Goal: Transaction & Acquisition: Purchase product/service

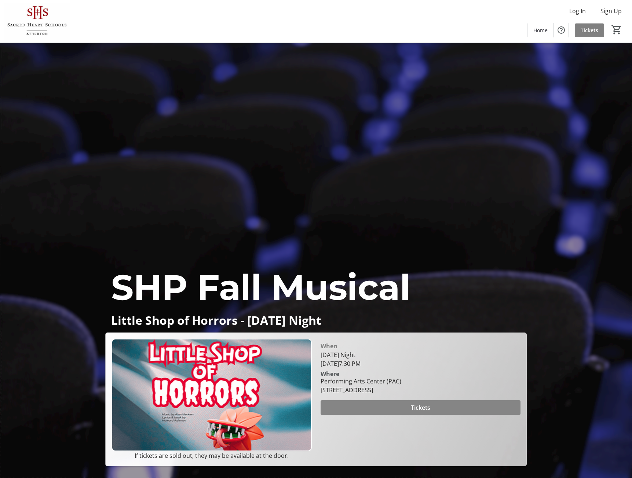
click at [411, 405] on span "Tickets" at bounding box center [420, 408] width 19 height 9
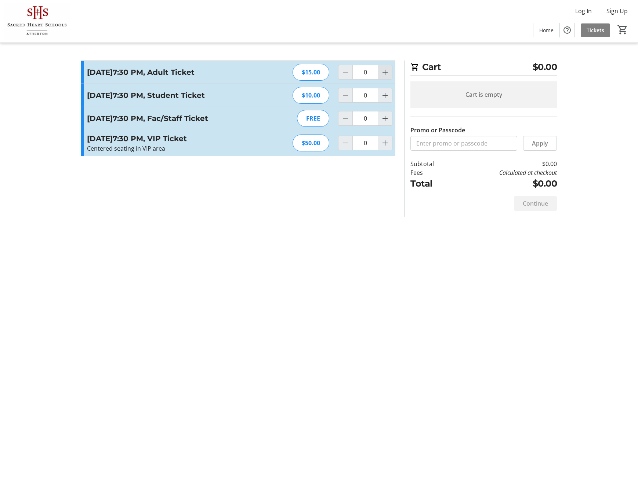
click at [386, 76] on mat-icon "Increment by one" at bounding box center [384, 72] width 9 height 9
type input "4"
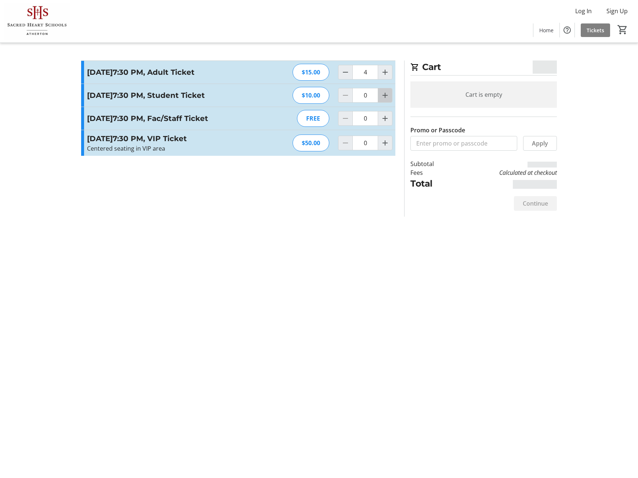
click at [387, 100] on mat-icon "Increment by one" at bounding box center [384, 95] width 9 height 9
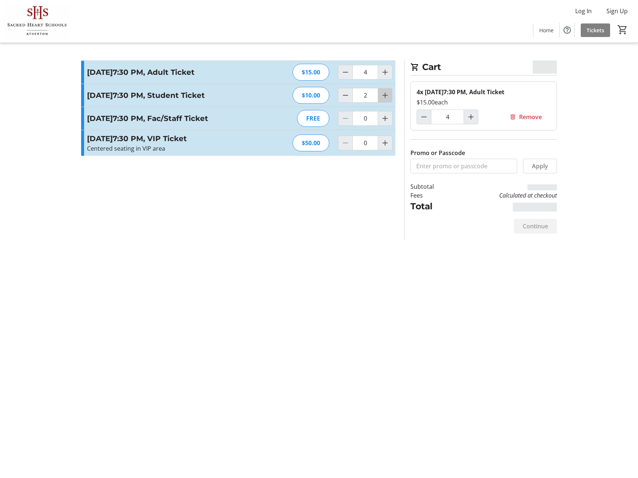
click at [387, 100] on mat-icon "Increment by one" at bounding box center [384, 95] width 9 height 9
type input "4"
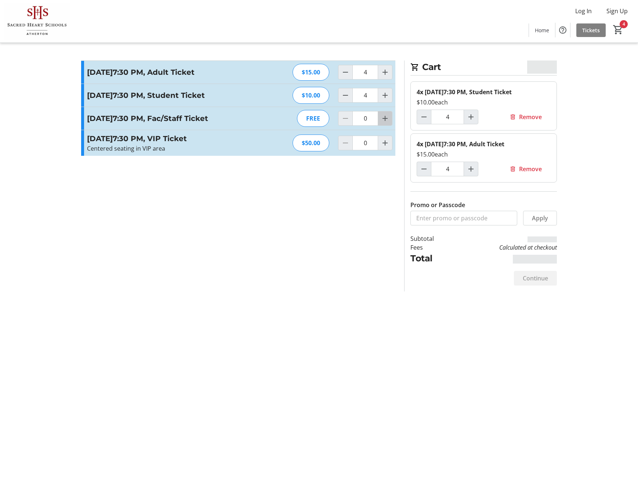
click at [384, 123] on mat-icon "Increment by one" at bounding box center [384, 118] width 9 height 9
type input "4"
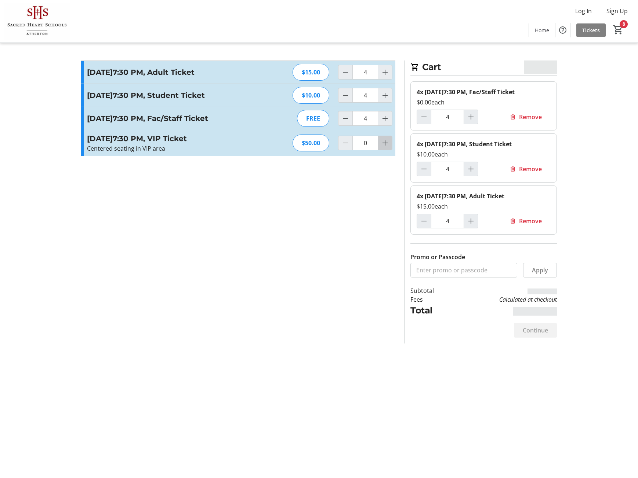
click at [384, 147] on mat-icon "Increment by one" at bounding box center [384, 143] width 9 height 9
type input "4"
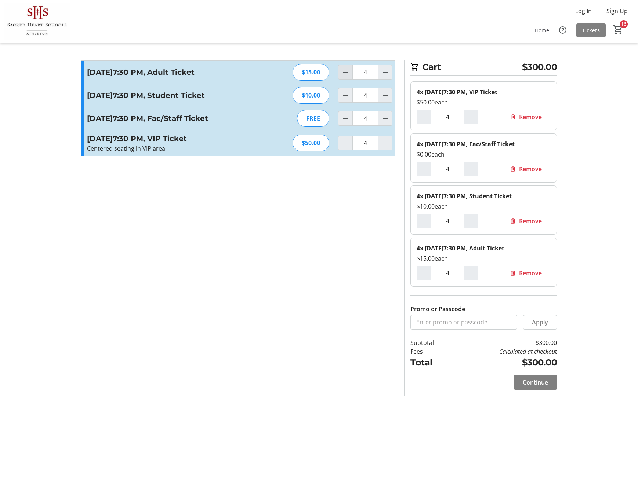
click at [344, 76] on mat-icon "Decrement by one" at bounding box center [345, 72] width 9 height 9
type input "0"
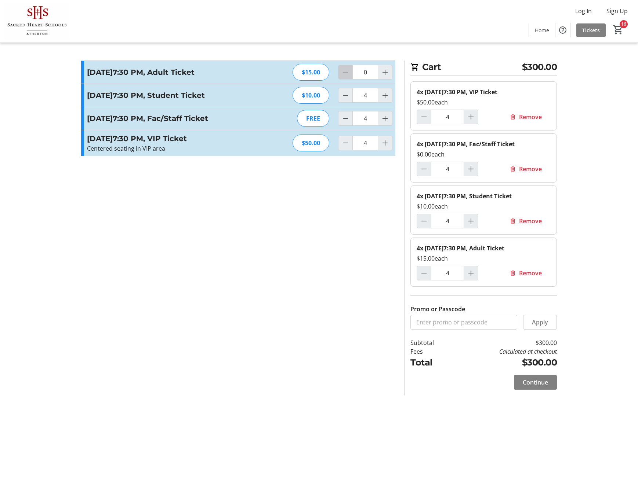
click at [344, 76] on div at bounding box center [345, 72] width 15 height 15
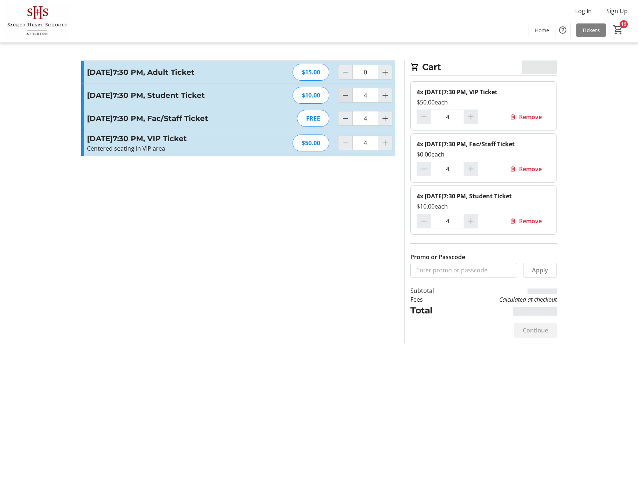
click at [345, 100] on mat-icon "Decrement by one" at bounding box center [345, 95] width 9 height 9
click at [344, 100] on mat-icon "Decrement by one" at bounding box center [345, 95] width 9 height 9
type input "0"
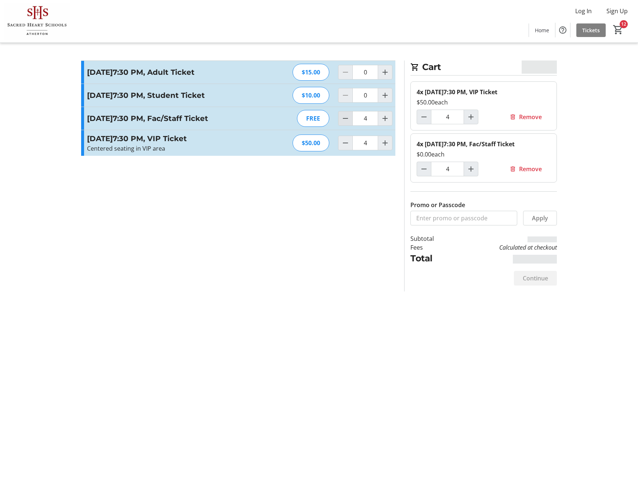
click at [344, 123] on mat-icon "Decrement by one" at bounding box center [345, 118] width 9 height 9
click at [345, 123] on mat-icon "Decrement by one" at bounding box center [345, 118] width 9 height 9
type input "0"
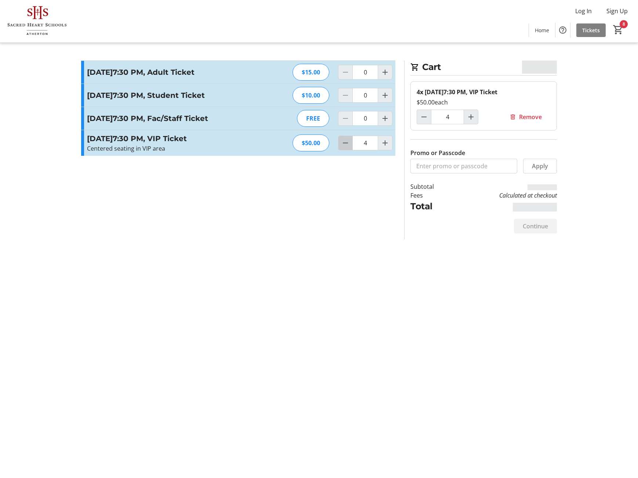
click at [342, 147] on mat-icon "Decrement by one" at bounding box center [345, 143] width 9 height 9
type input "0"
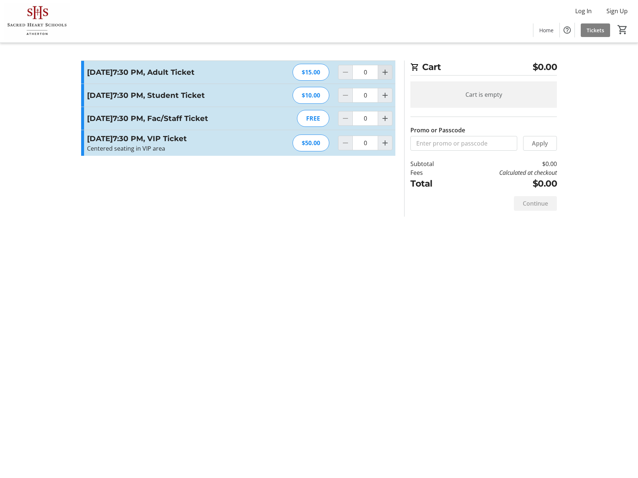
click at [386, 75] on mat-icon "Increment by one" at bounding box center [384, 72] width 9 height 9
type input "4"
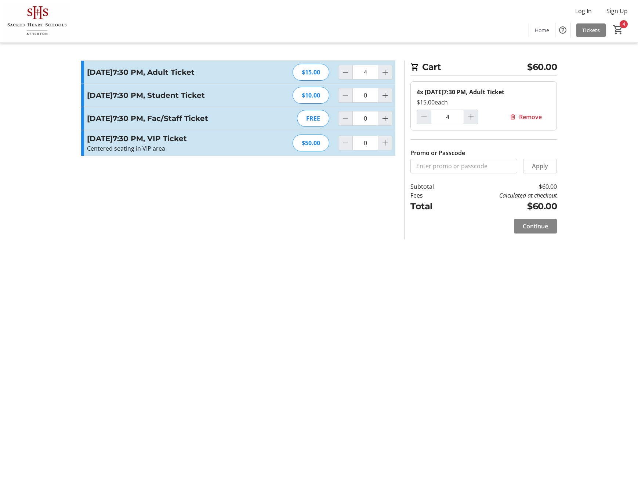
click at [541, 224] on span "Continue" at bounding box center [534, 226] width 25 height 9
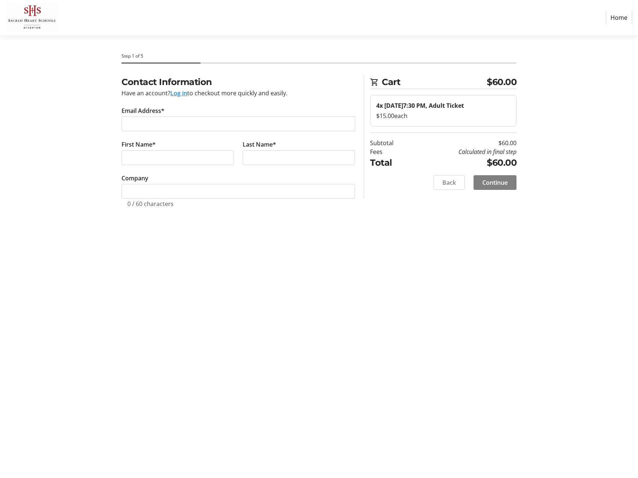
click at [175, 93] on button "Log in" at bounding box center [178, 93] width 17 height 9
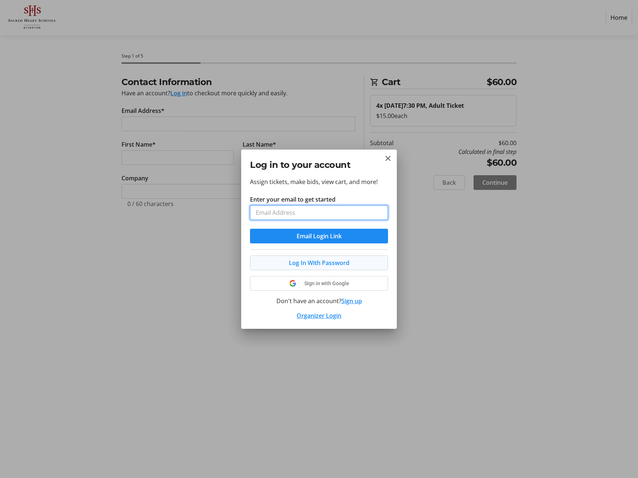
type input "[EMAIL_ADDRESS][DOMAIN_NAME]"
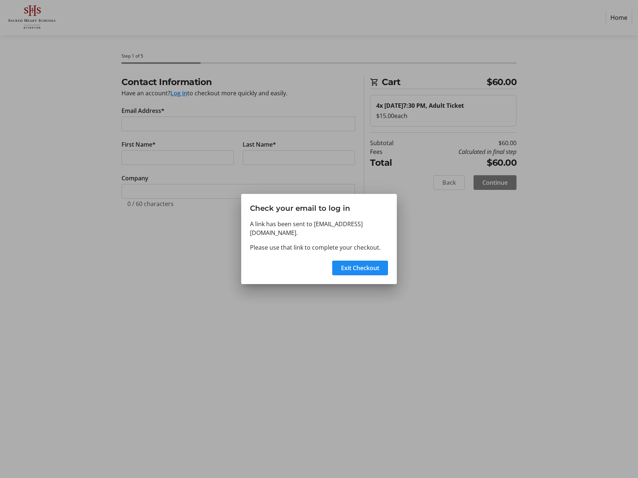
drag, startPoint x: 368, startPoint y: 264, endPoint x: 361, endPoint y: 270, distance: 9.3
click at [368, 264] on span "Exit Checkout" at bounding box center [360, 268] width 38 height 9
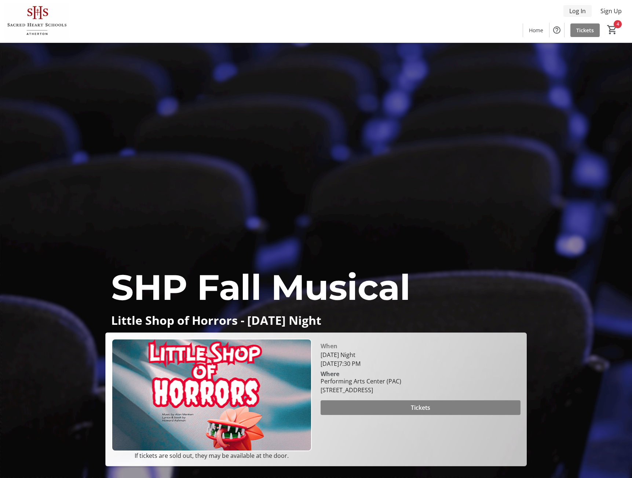
click at [579, 10] on span "Log In" at bounding box center [577, 11] width 17 height 9
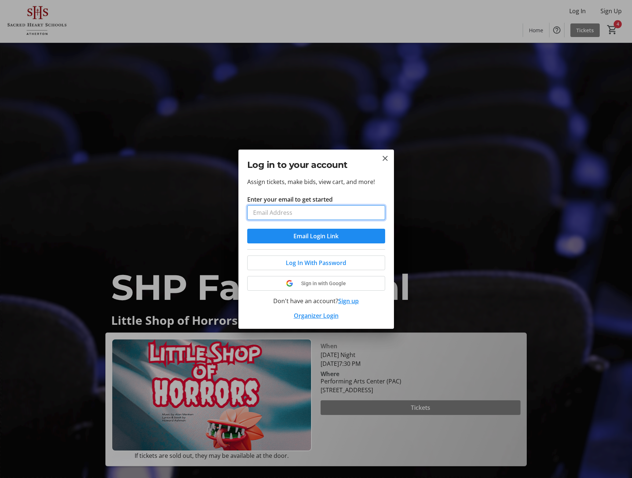
type input "[EMAIL_ADDRESS][DOMAIN_NAME]"
click at [293, 263] on span "Log In With Password" at bounding box center [316, 263] width 61 height 9
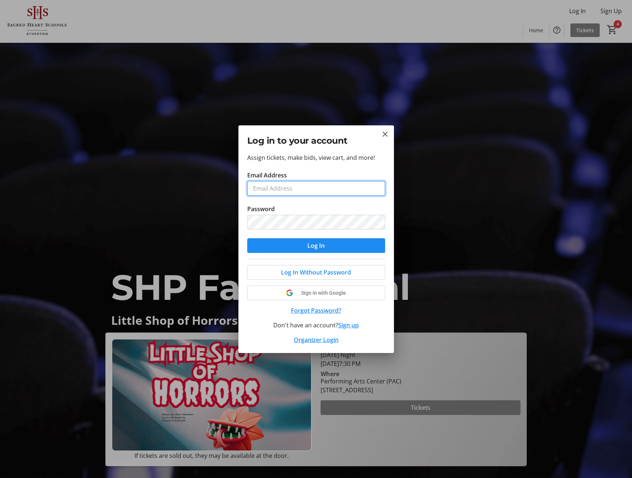
type input "[EMAIL_ADDRESS][DOMAIN_NAME]"
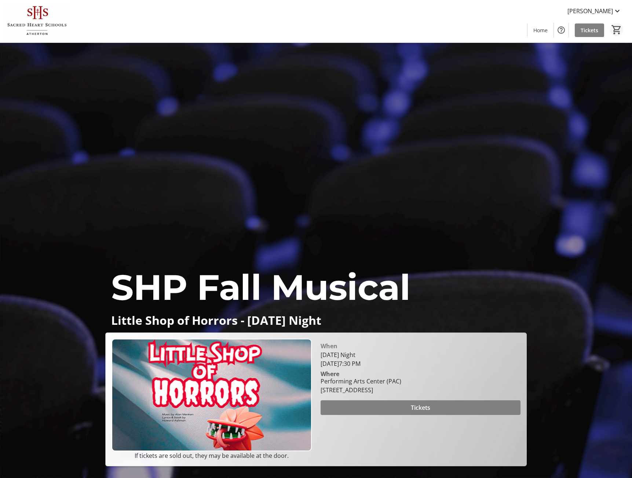
click at [616, 30] on mat-icon "0" at bounding box center [616, 29] width 11 height 11
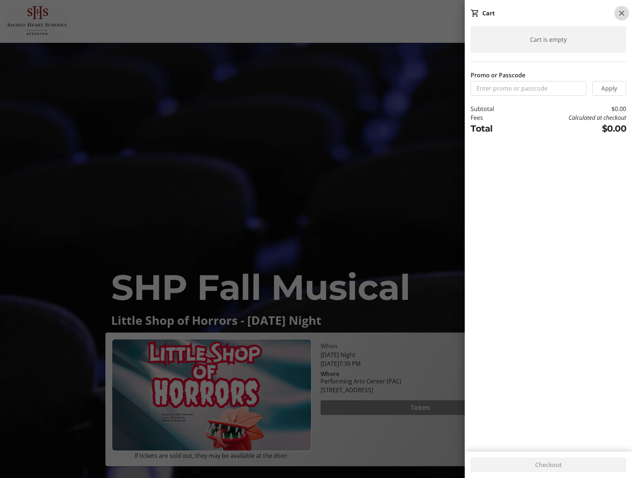
click at [623, 16] on mat-icon at bounding box center [621, 13] width 9 height 9
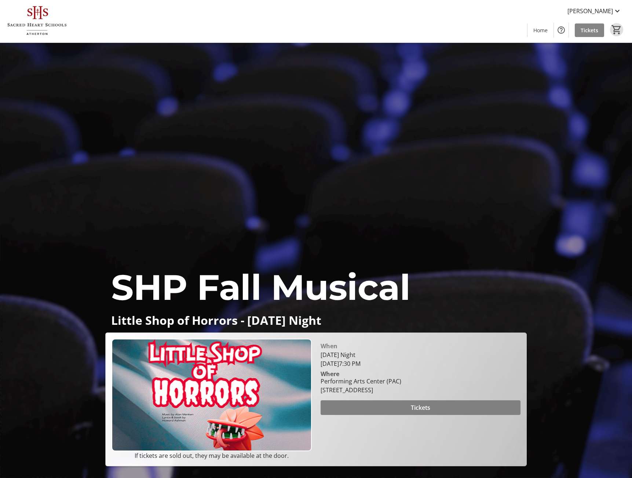
click at [587, 29] on span "Tickets" at bounding box center [590, 30] width 18 height 8
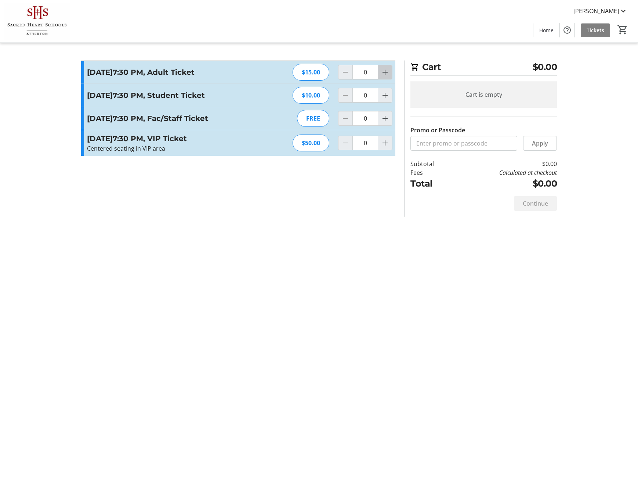
click at [386, 74] on mat-icon "Increment by one" at bounding box center [384, 72] width 9 height 9
type input "4"
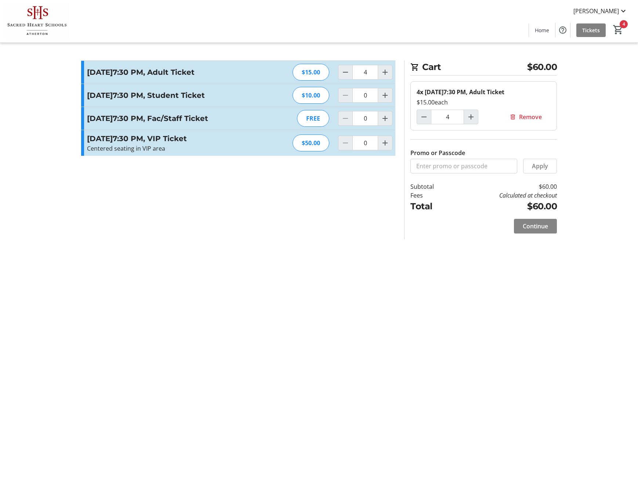
click at [536, 225] on span "Continue" at bounding box center [534, 226] width 25 height 9
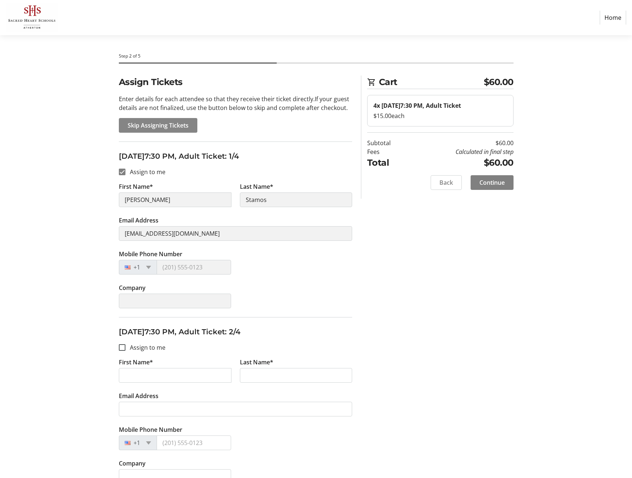
click at [149, 123] on span "Skip Assigning Tickets" at bounding box center [158, 125] width 61 height 9
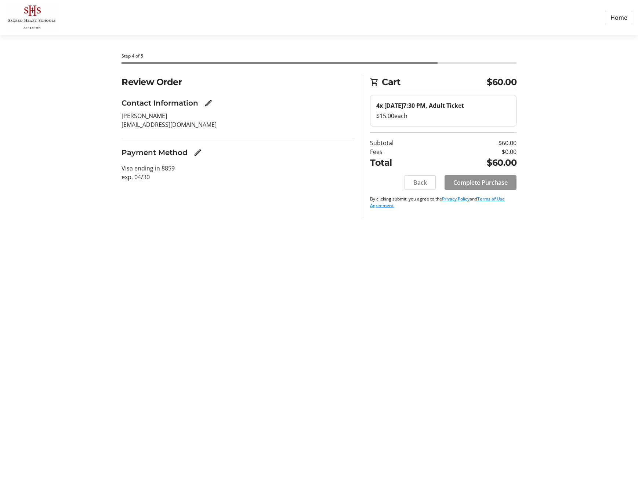
click at [484, 182] on span "Complete Purchase" at bounding box center [480, 182] width 54 height 9
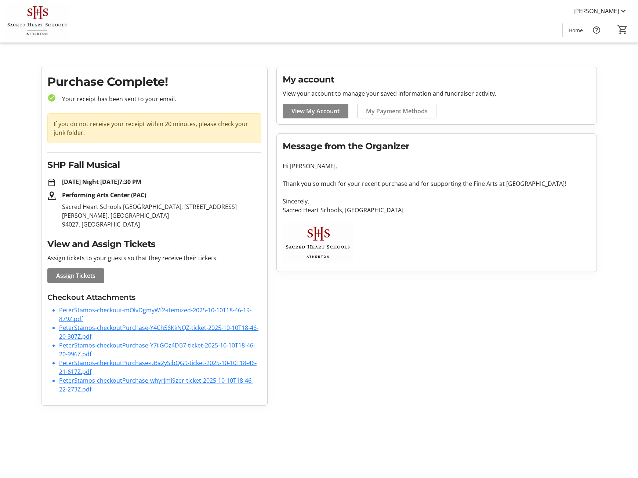
click at [314, 110] on span "View My Account" at bounding box center [315, 111] width 48 height 9
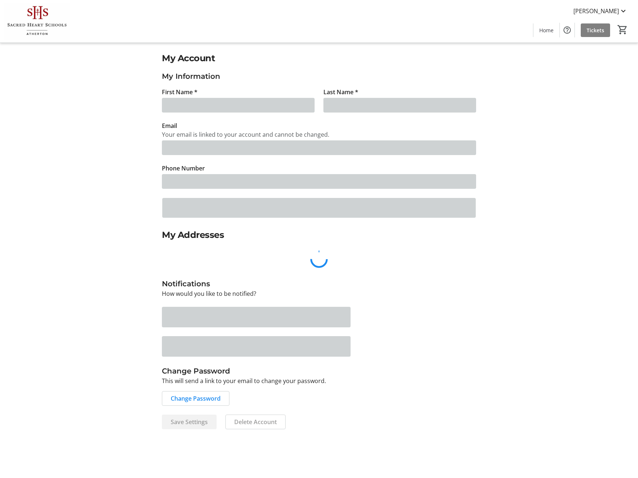
type input "[PERSON_NAME]"
type input "Stamos"
type input "[EMAIL_ADDRESS][DOMAIN_NAME]"
type input "(917) 439-2561"
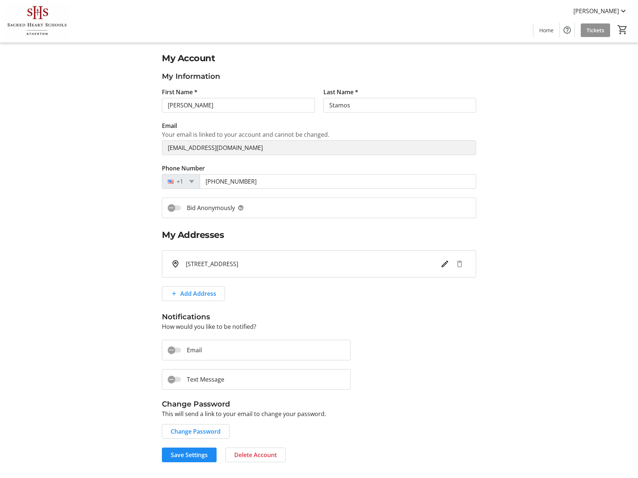
click at [595, 28] on span "Tickets" at bounding box center [595, 30] width 18 height 8
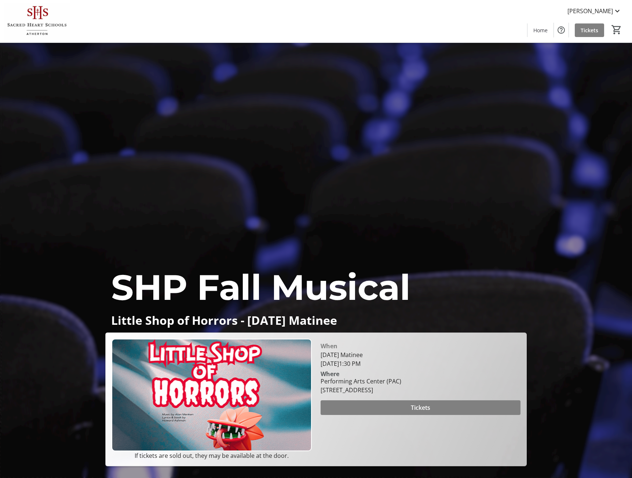
click at [595, 27] on span "Tickets" at bounding box center [590, 30] width 18 height 8
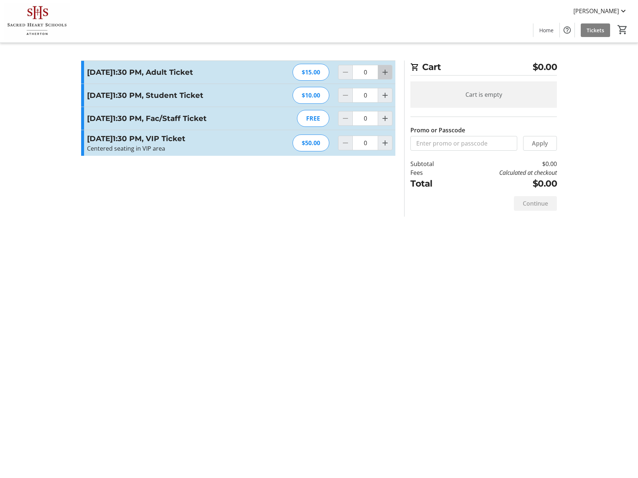
click at [386, 75] on mat-icon "Increment by one" at bounding box center [384, 72] width 9 height 9
type input "4"
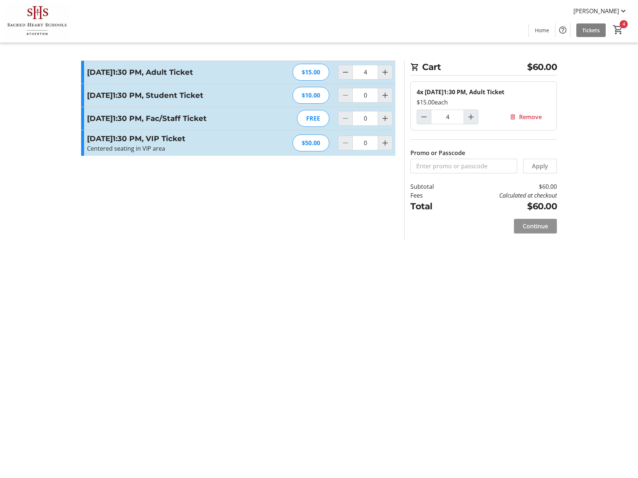
click at [546, 231] on span "Continue" at bounding box center [534, 226] width 25 height 9
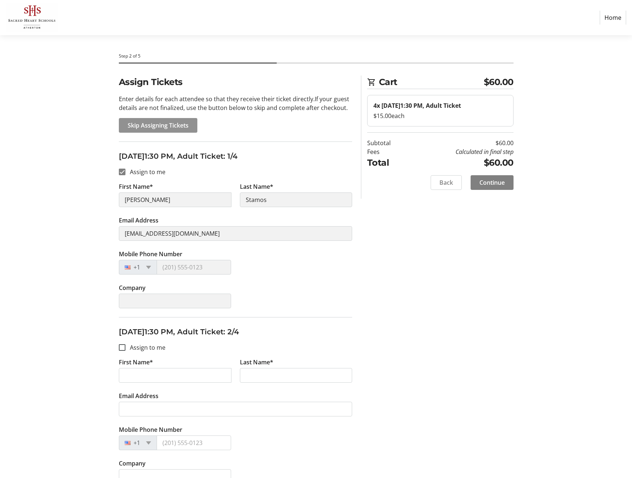
click at [143, 121] on button "Skip Assigning Tickets" at bounding box center [158, 125] width 79 height 15
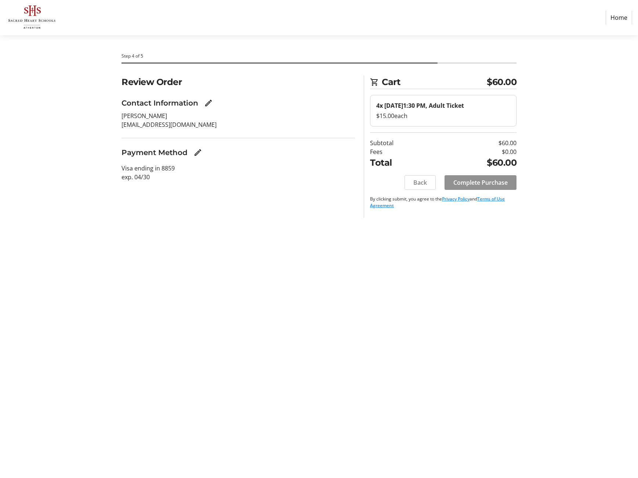
click at [502, 187] on span "Complete Purchase" at bounding box center [480, 182] width 54 height 9
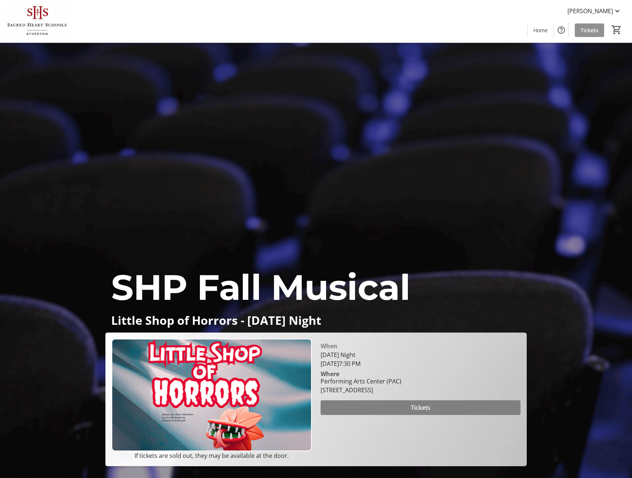
click at [598, 32] on span "Tickets" at bounding box center [590, 30] width 18 height 8
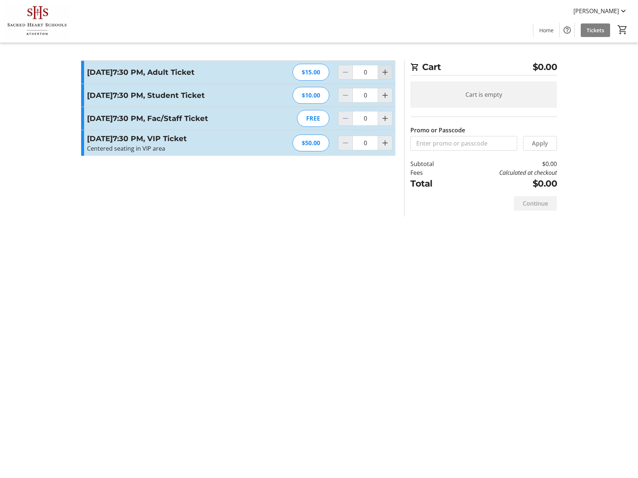
click at [384, 72] on mat-icon "Increment by one" at bounding box center [384, 72] width 9 height 9
type input "4"
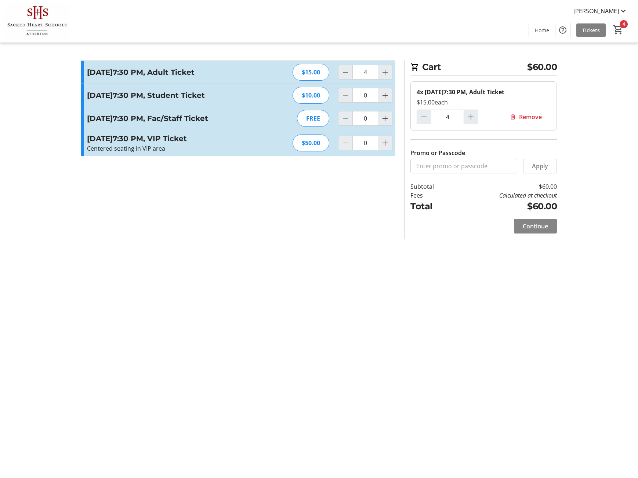
click at [534, 231] on span "Continue" at bounding box center [534, 226] width 25 height 9
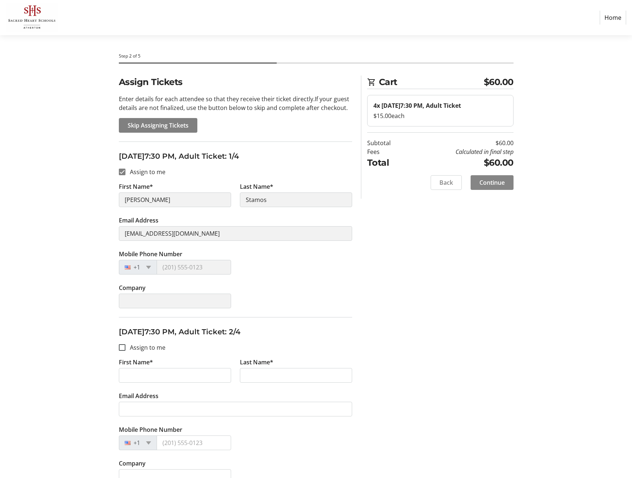
click at [505, 192] on span at bounding box center [492, 183] width 43 height 18
click at [151, 127] on span "Skip Assigning Tickets" at bounding box center [158, 125] width 61 height 9
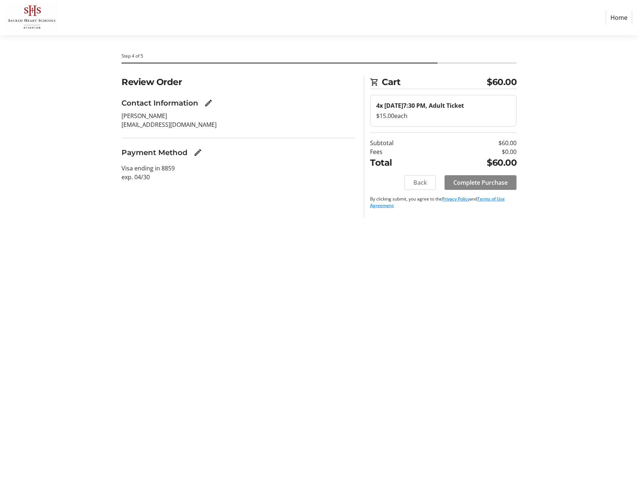
click at [496, 187] on span "Complete Purchase" at bounding box center [480, 182] width 54 height 9
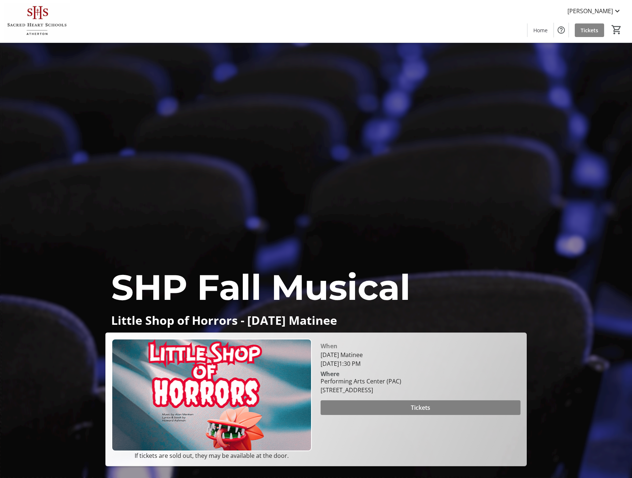
click at [589, 32] on span "Tickets" at bounding box center [590, 30] width 18 height 8
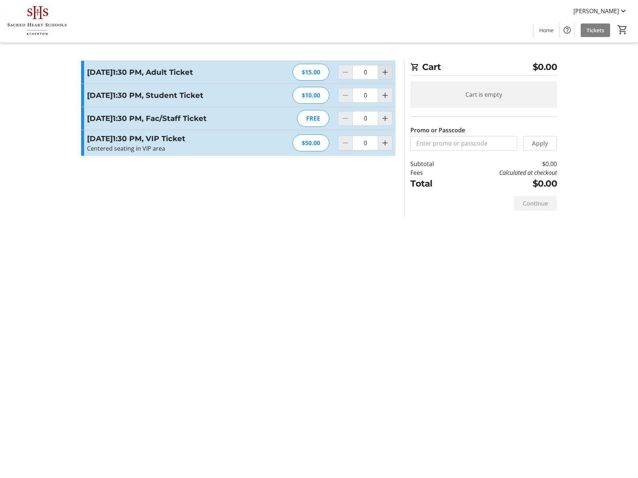
click at [385, 72] on mat-icon "Increment by one" at bounding box center [384, 72] width 9 height 9
type input "4"
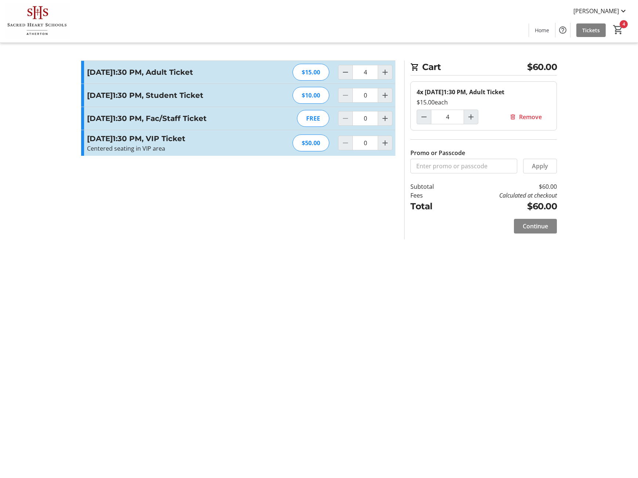
click at [538, 226] on span "Continue" at bounding box center [534, 226] width 25 height 9
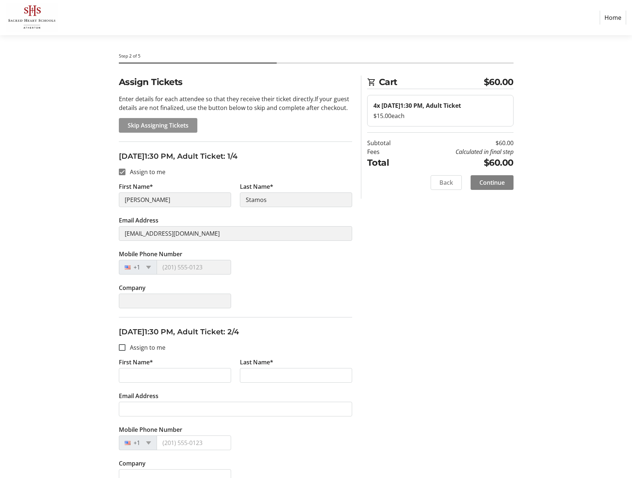
click at [156, 122] on span "Skip Assigning Tickets" at bounding box center [158, 125] width 61 height 9
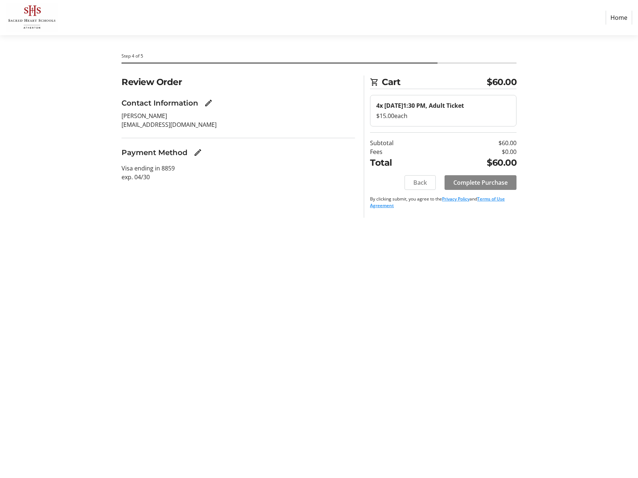
click at [477, 182] on span "Complete Purchase" at bounding box center [480, 182] width 54 height 9
